Goal: Check status

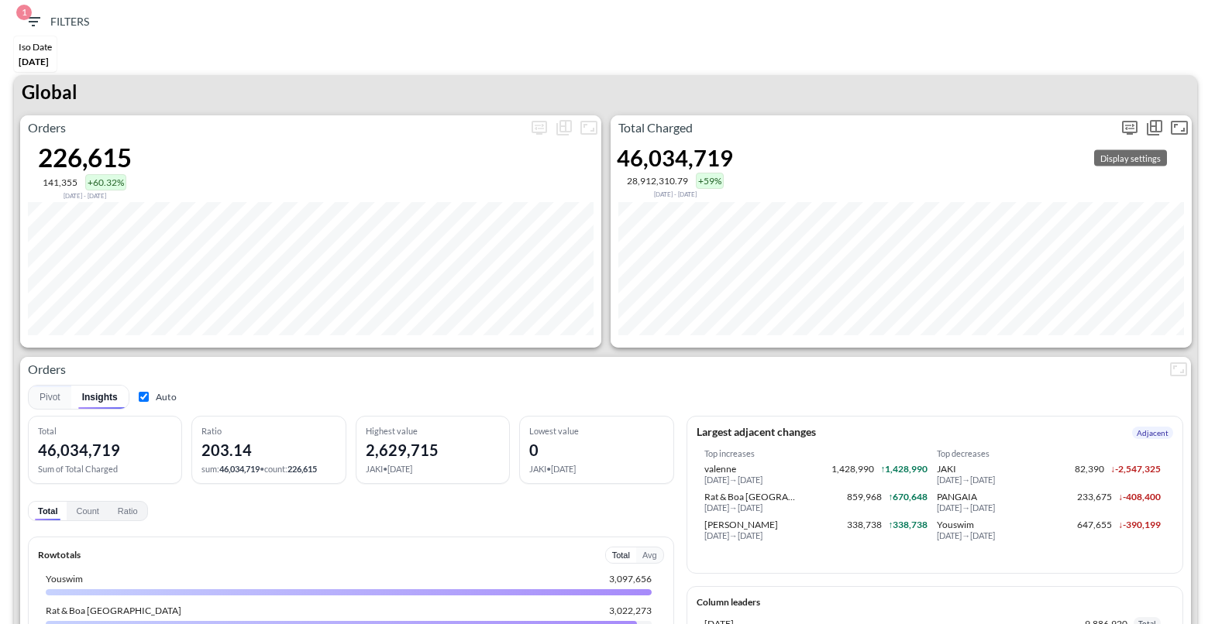
click at [929, 130] on icon "more" at bounding box center [1129, 128] width 15 height 14
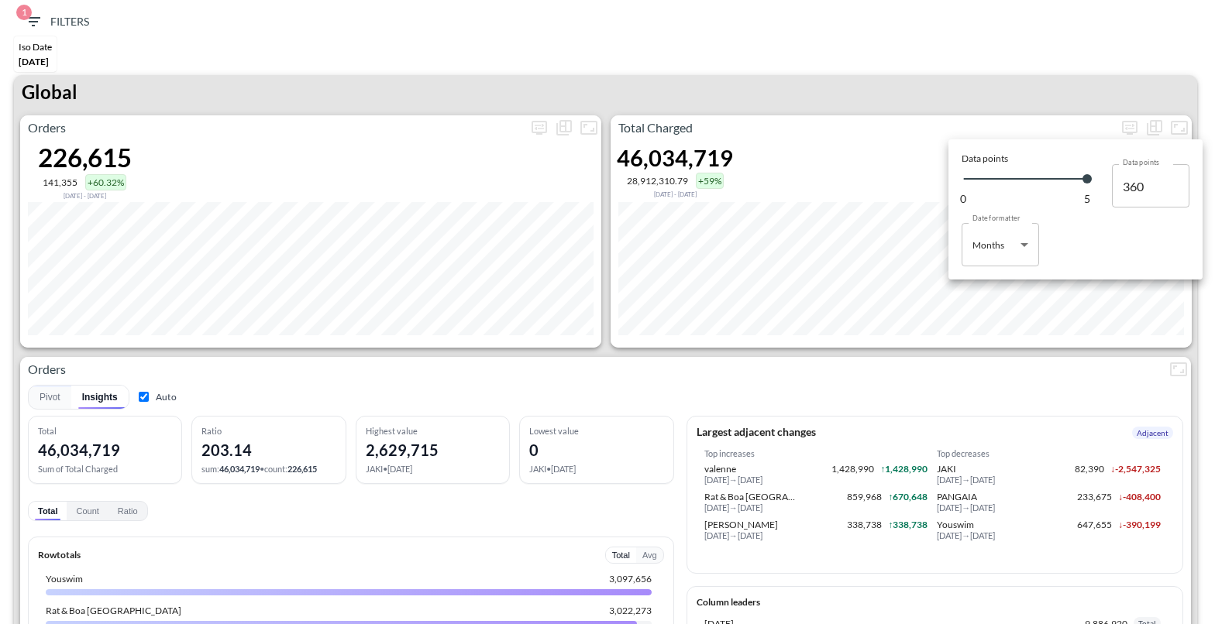
click at [929, 255] on body "BI.P.EYE, Interactive Analytics Dashboards 1 Filters Iso Date [DATE] Global Ord…" at bounding box center [607, 312] width 1215 height 624
click at [929, 278] on div "Days" at bounding box center [984, 284] width 20 height 14
type input "Days"
type input "143"
click at [897, 88] on div at bounding box center [607, 312] width 1215 height 624
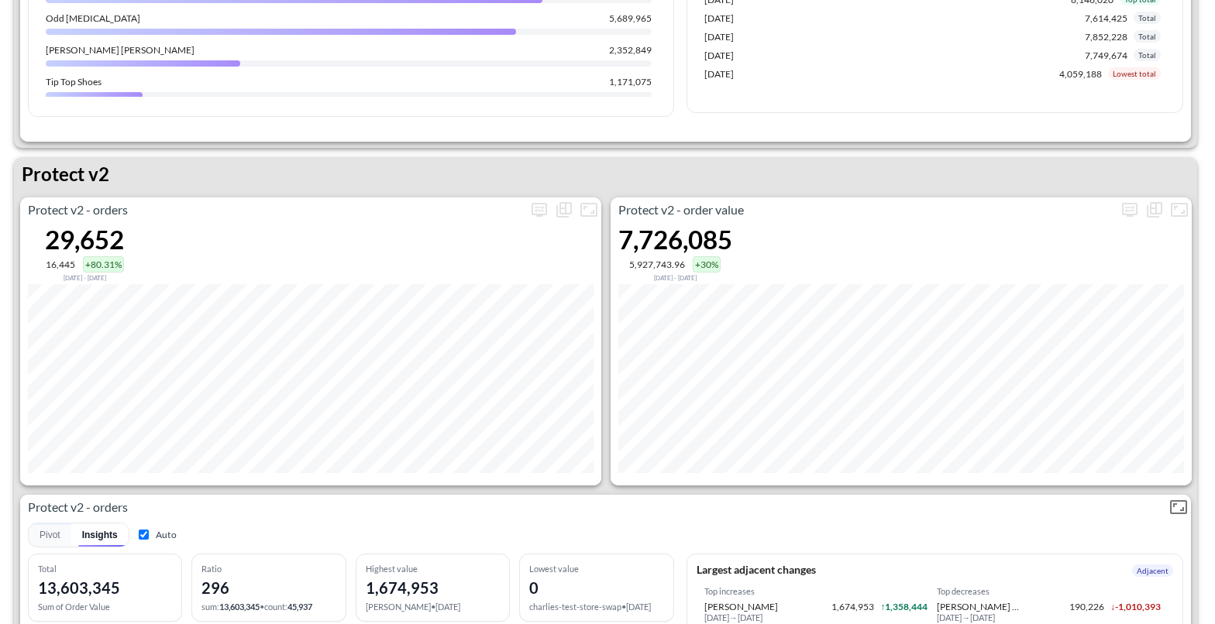
scroll to position [2853, 0]
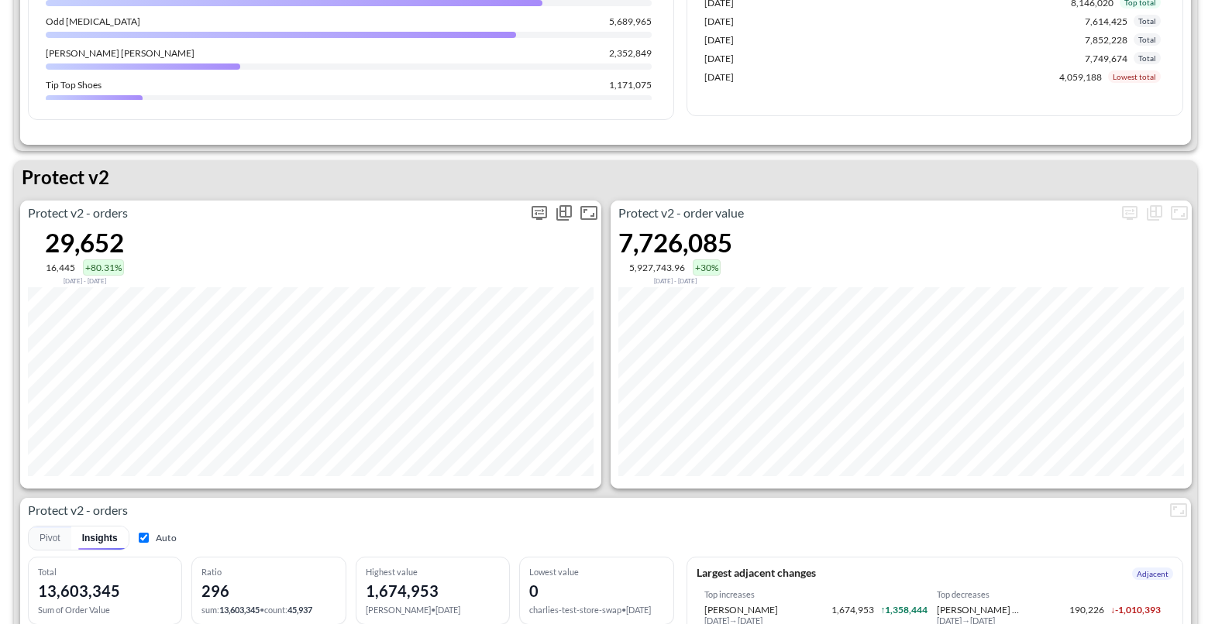
click at [539, 206] on icon "more" at bounding box center [539, 213] width 19 height 19
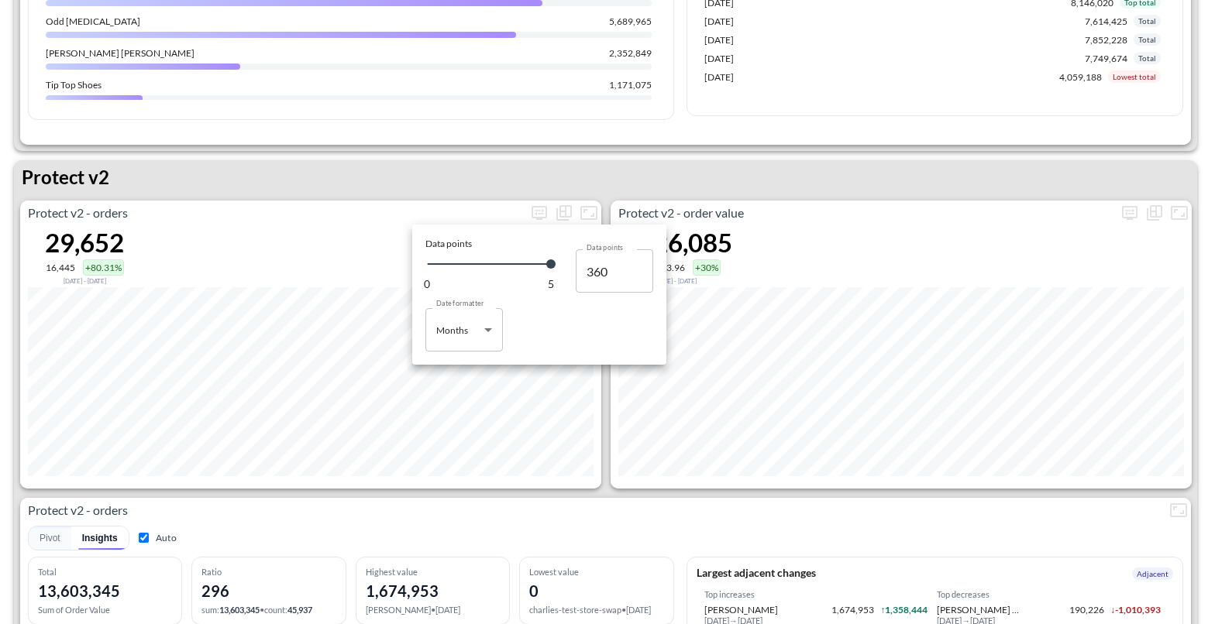
click at [466, 331] on body "BI.P.EYE, Interactive Analytics Dashboards 1 Filters Iso Date [DATE] Global Ord…" at bounding box center [607, 312] width 1215 height 624
click at [461, 363] on li "Days" at bounding box center [463, 369] width 77 height 23
type input "Days"
click at [438, 182] on div at bounding box center [607, 312] width 1215 height 624
